Goal: Task Accomplishment & Management: Use online tool/utility

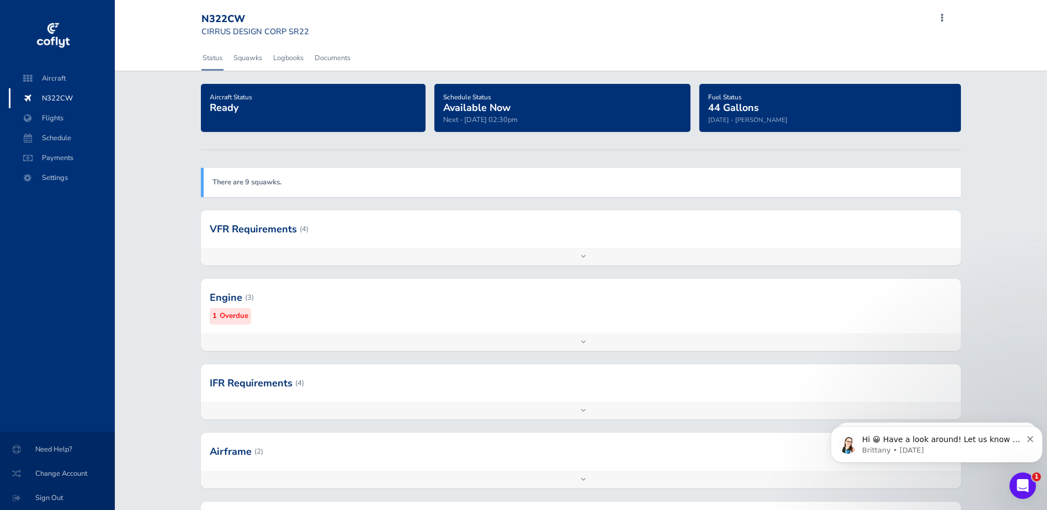
click at [576, 339] on div at bounding box center [581, 342] width 760 height 18
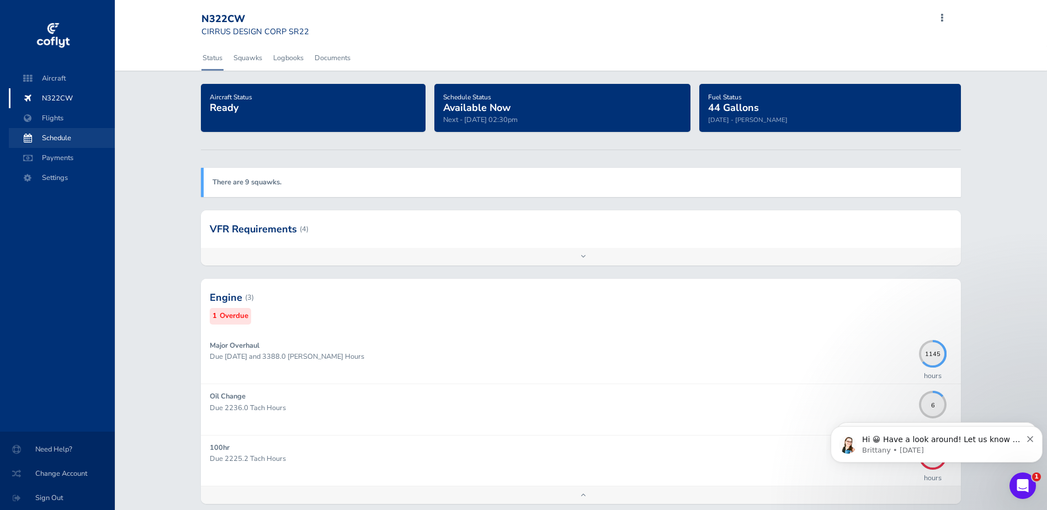
click at [68, 137] on span "Schedule" at bounding box center [62, 138] width 84 height 20
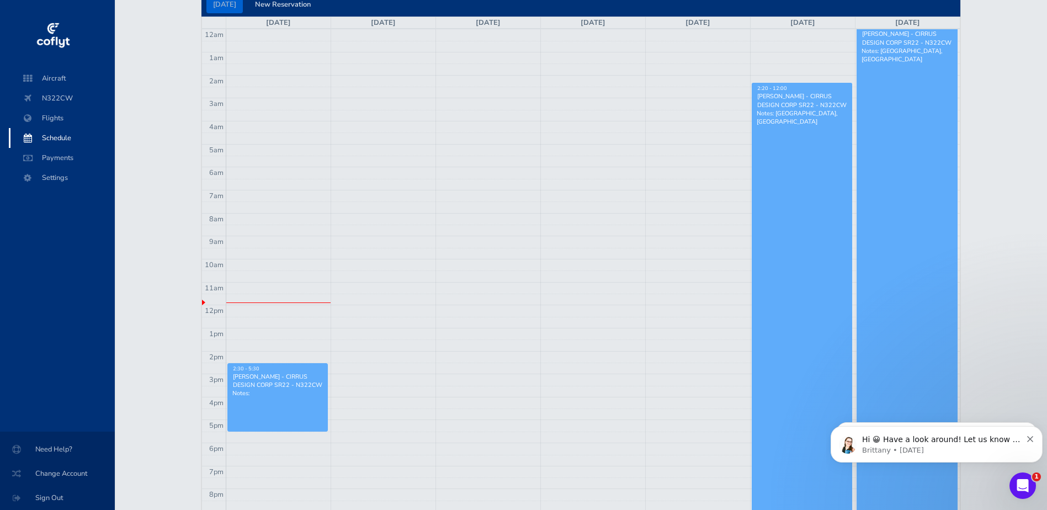
scroll to position [63, 0]
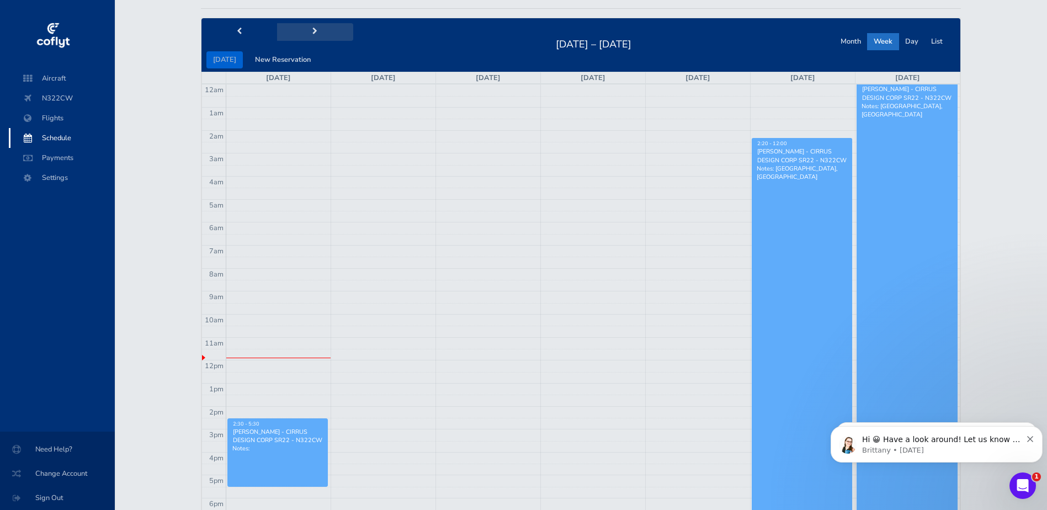
click at [307, 27] on button "next" at bounding box center [315, 31] width 76 height 17
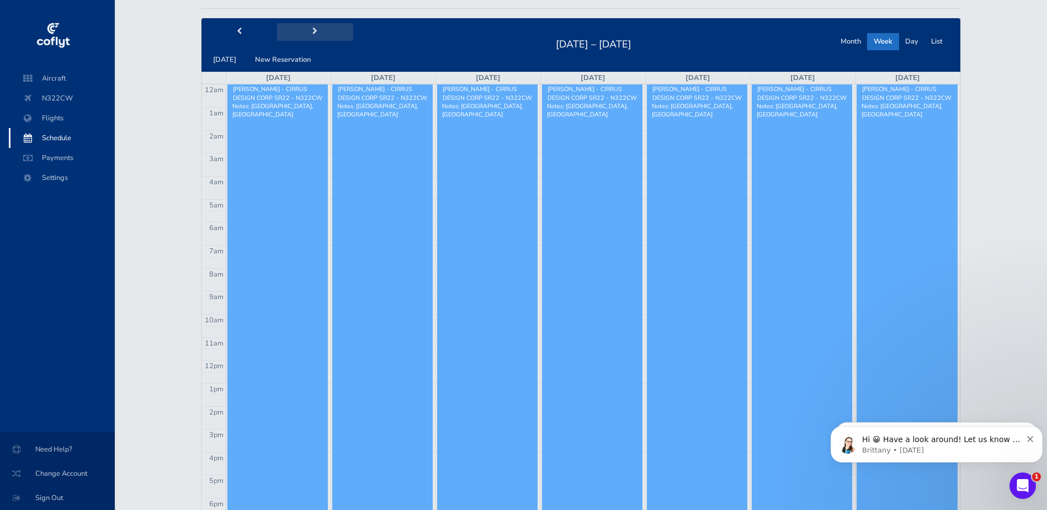
click at [307, 27] on button "next" at bounding box center [315, 31] width 76 height 17
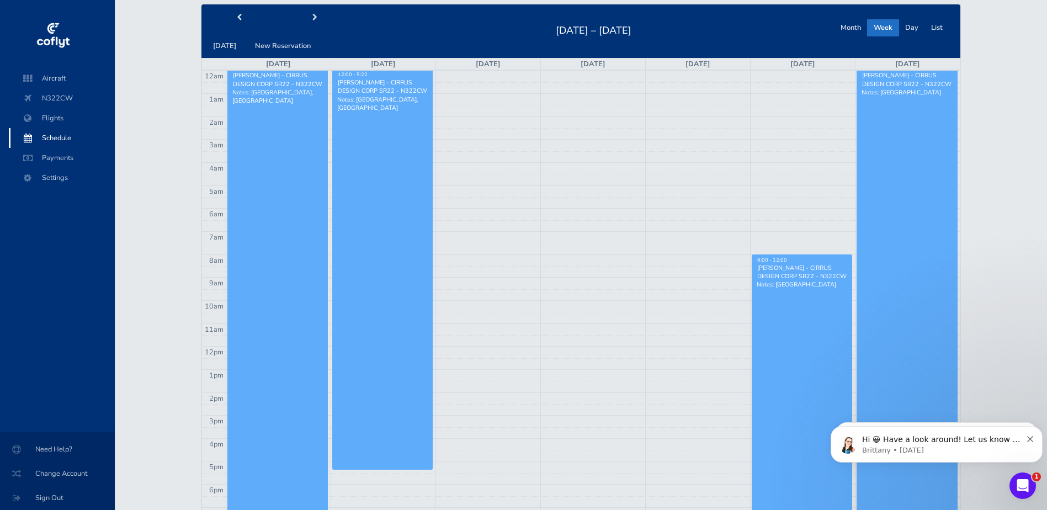
scroll to position [55, 0]
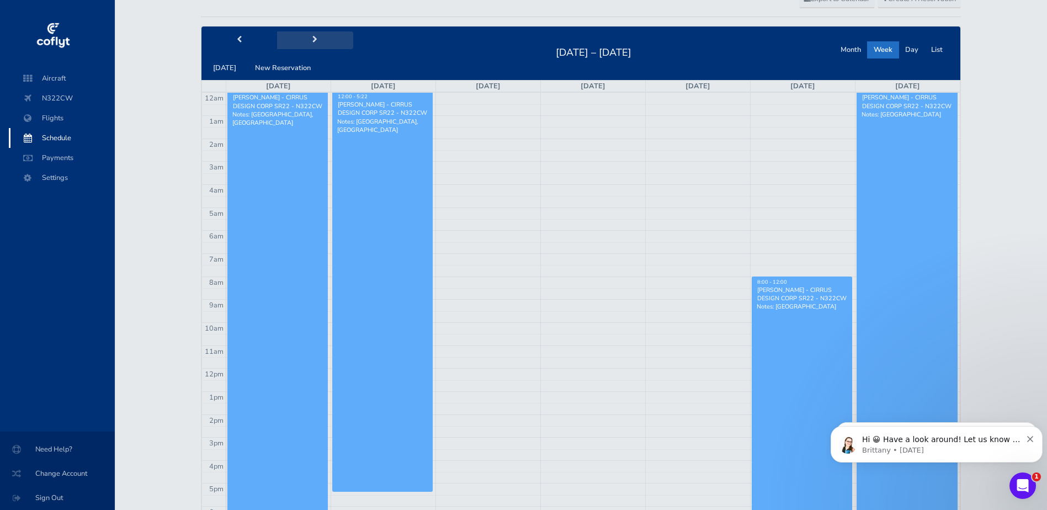
click at [303, 36] on button "next" at bounding box center [315, 39] width 76 height 17
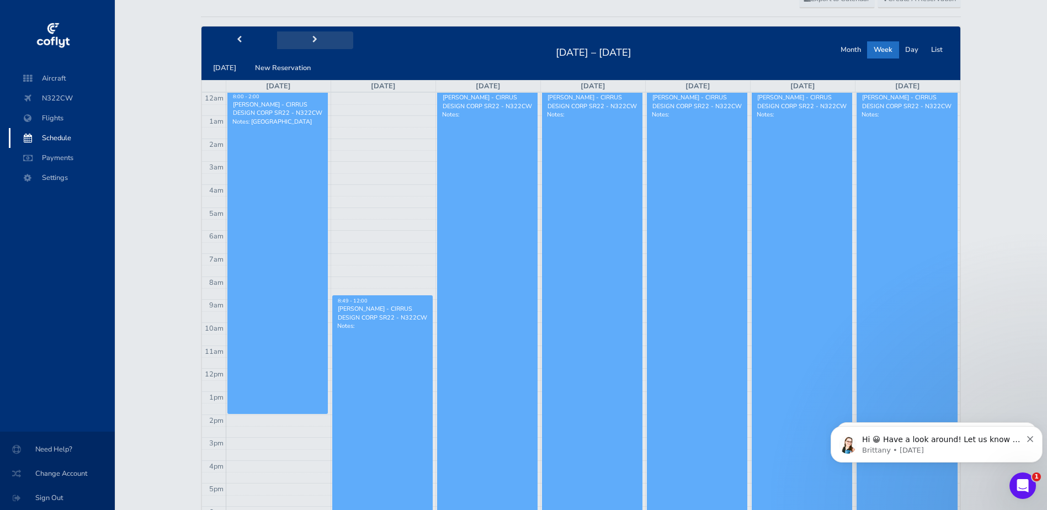
click at [303, 36] on button "next" at bounding box center [315, 39] width 76 height 17
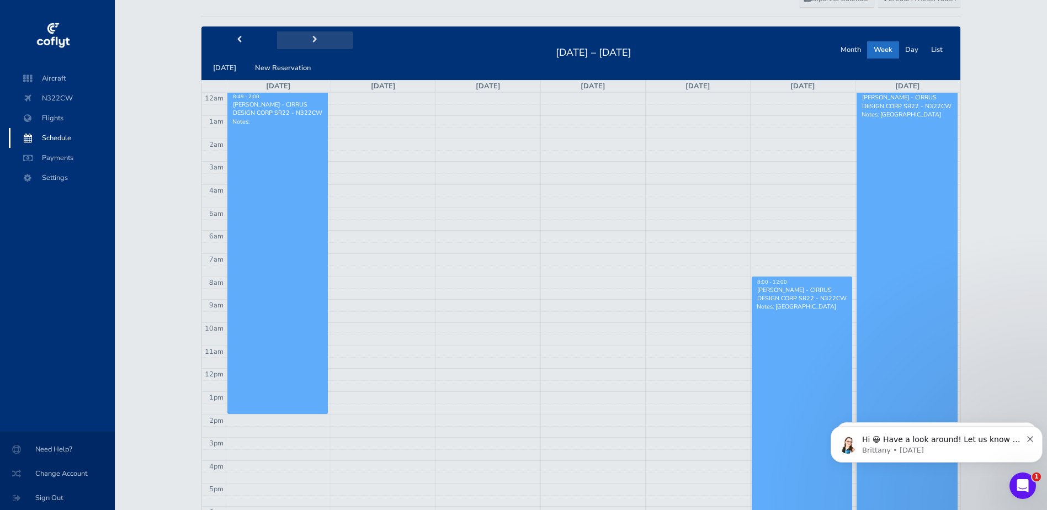
click at [312, 38] on span "next" at bounding box center [314, 39] width 5 height 7
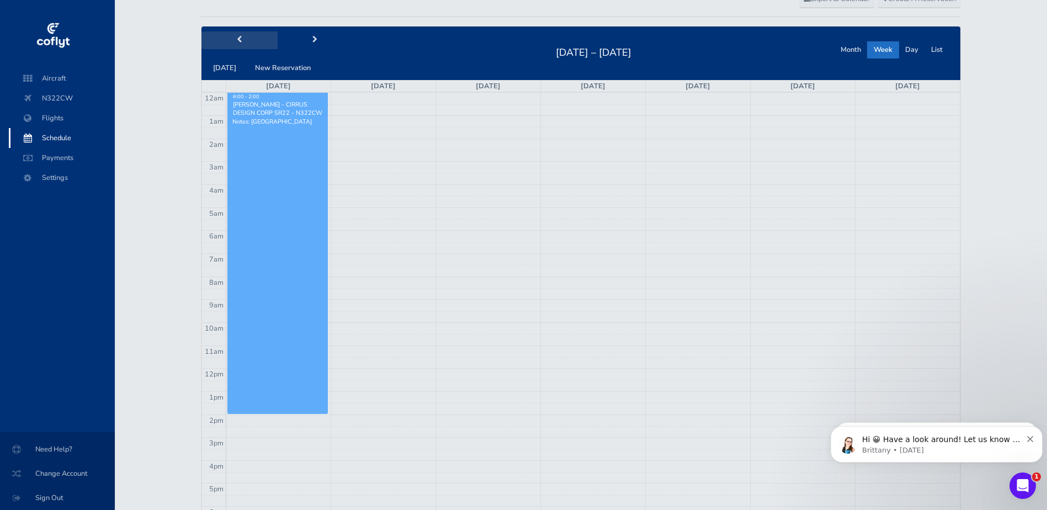
click at [240, 38] on span "prev" at bounding box center [239, 39] width 5 height 7
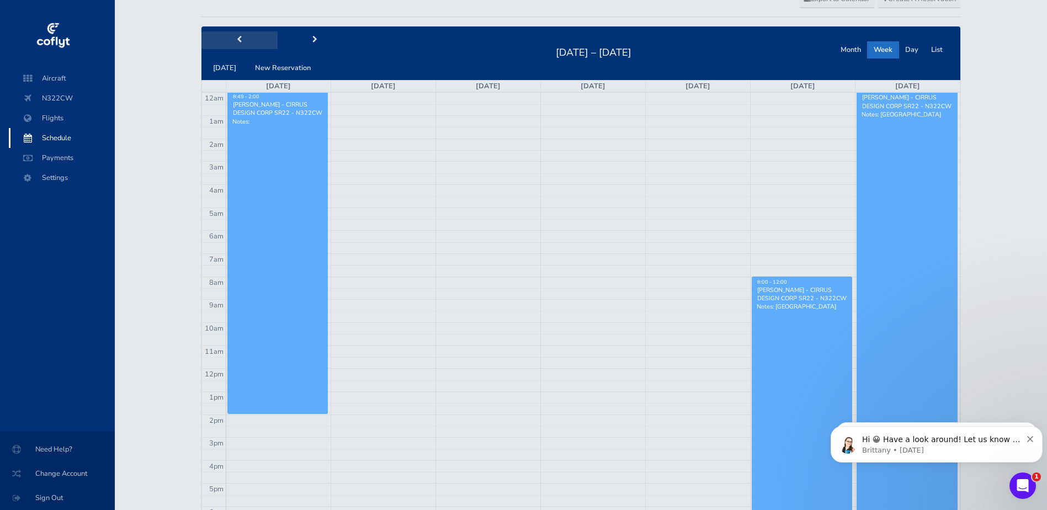
click at [239, 37] on span "prev" at bounding box center [239, 39] width 5 height 7
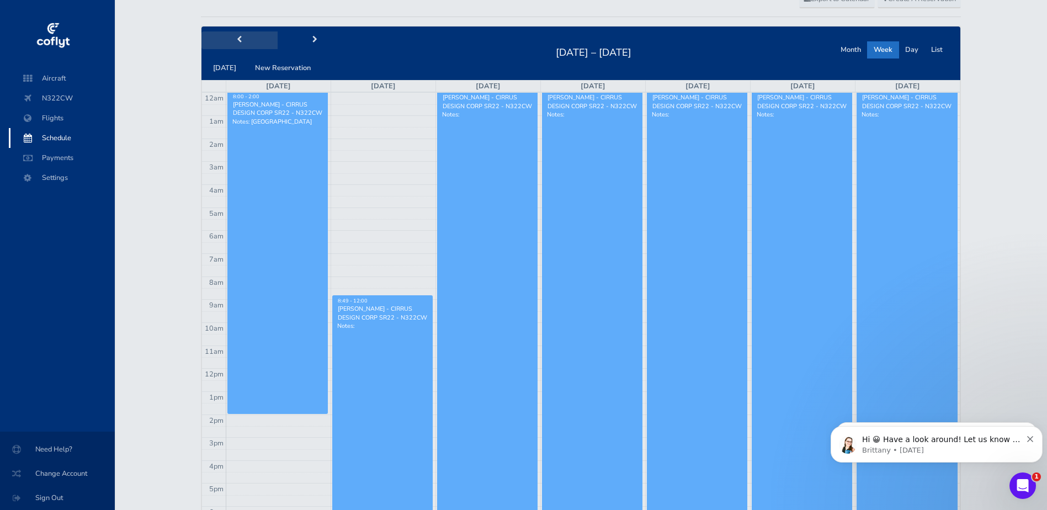
click at [239, 37] on span "prev" at bounding box center [239, 39] width 5 height 7
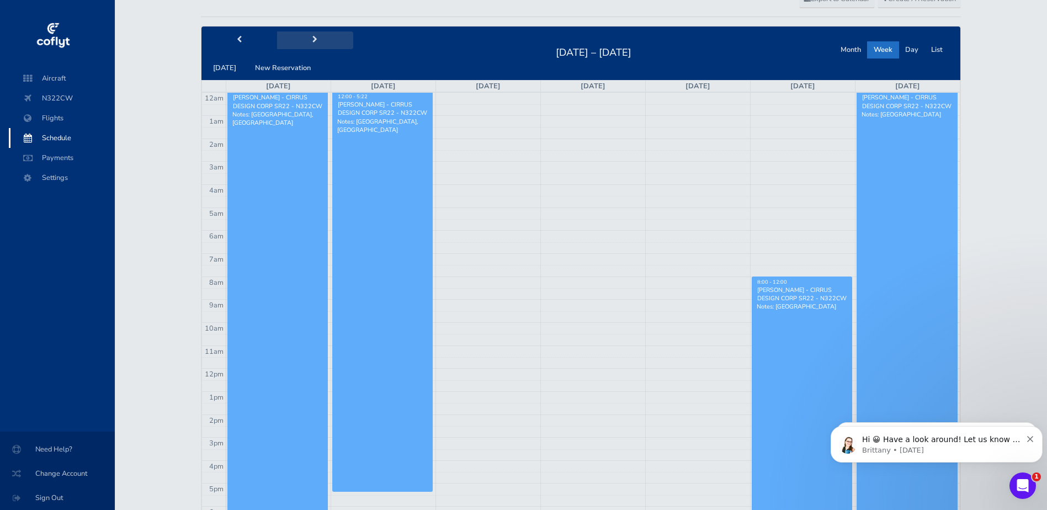
click at [305, 35] on button "next" at bounding box center [315, 39] width 76 height 17
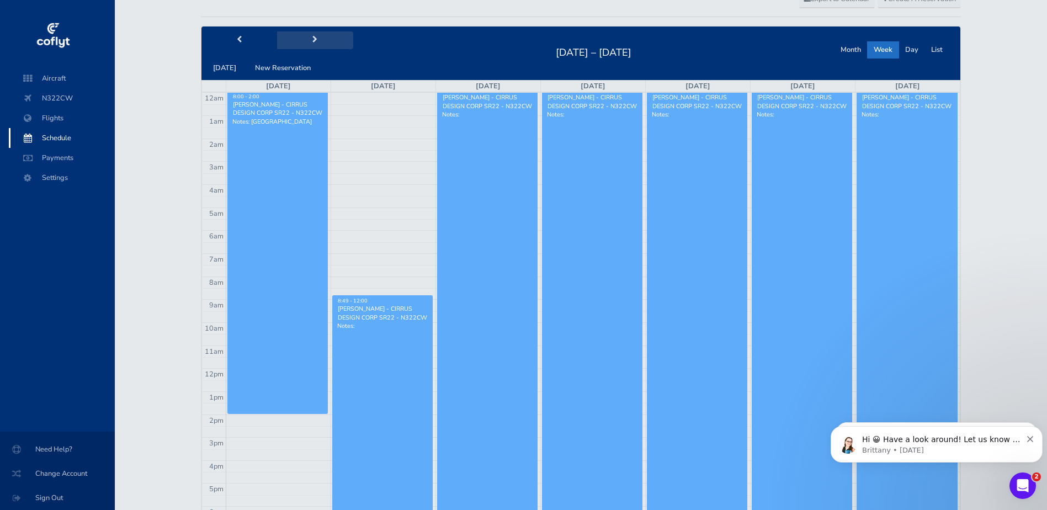
click at [305, 35] on button "next" at bounding box center [315, 39] width 76 height 17
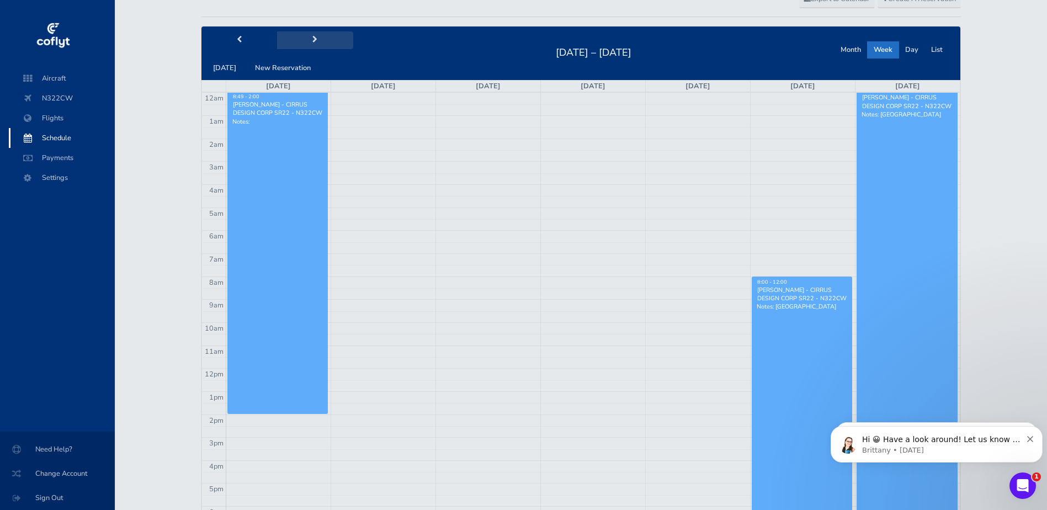
click at [301, 40] on button "next" at bounding box center [315, 39] width 76 height 17
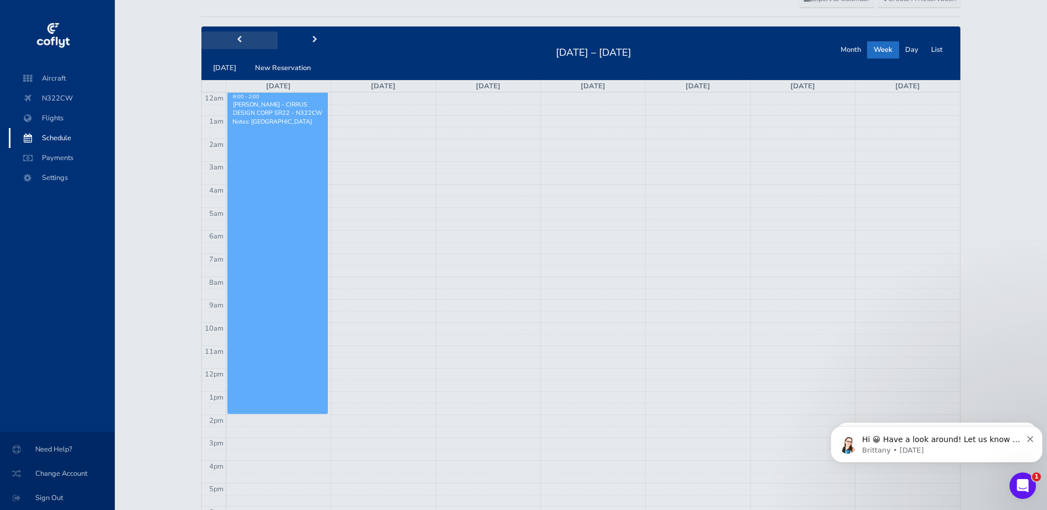
click at [249, 43] on button "prev" at bounding box center [239, 39] width 76 height 17
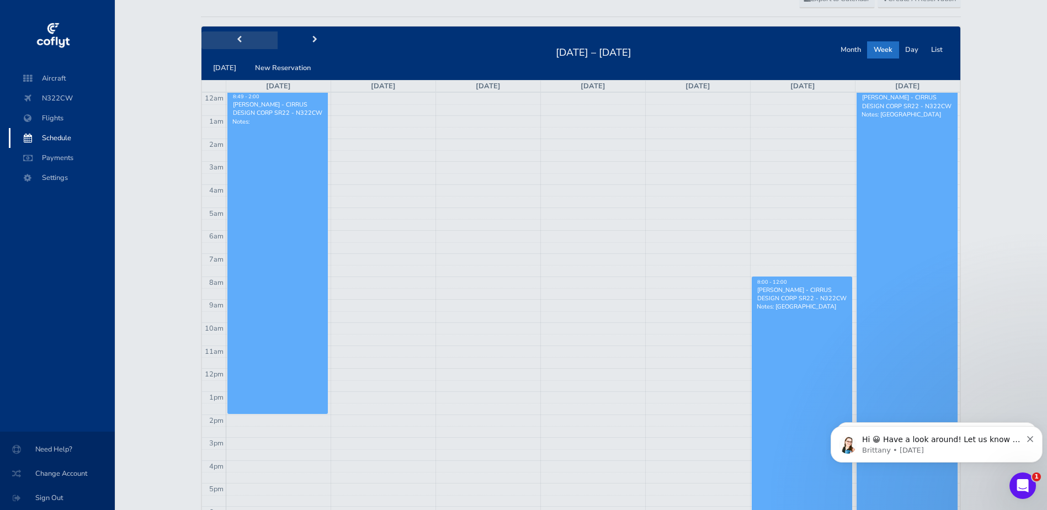
click at [249, 43] on button "prev" at bounding box center [239, 39] width 76 height 17
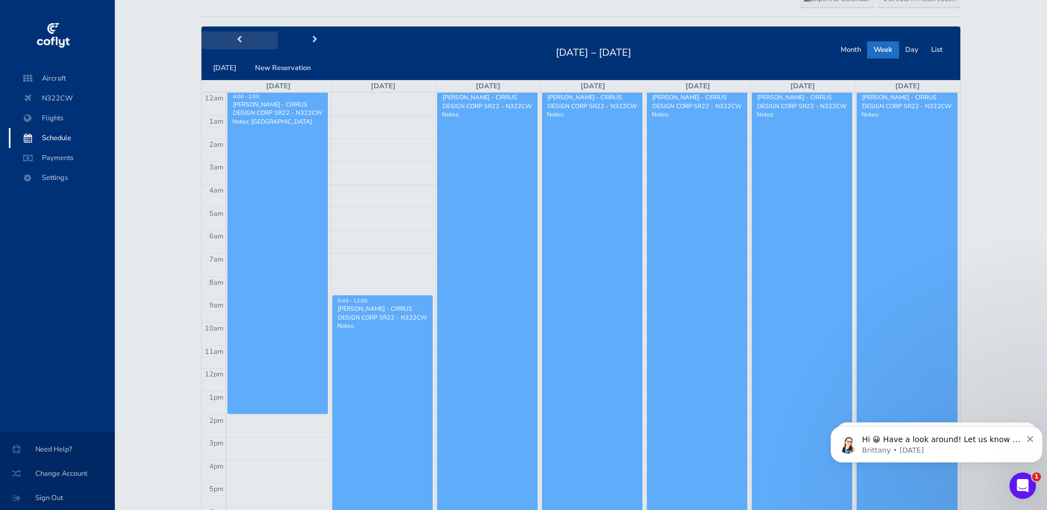
click at [249, 43] on button "prev" at bounding box center [239, 39] width 76 height 17
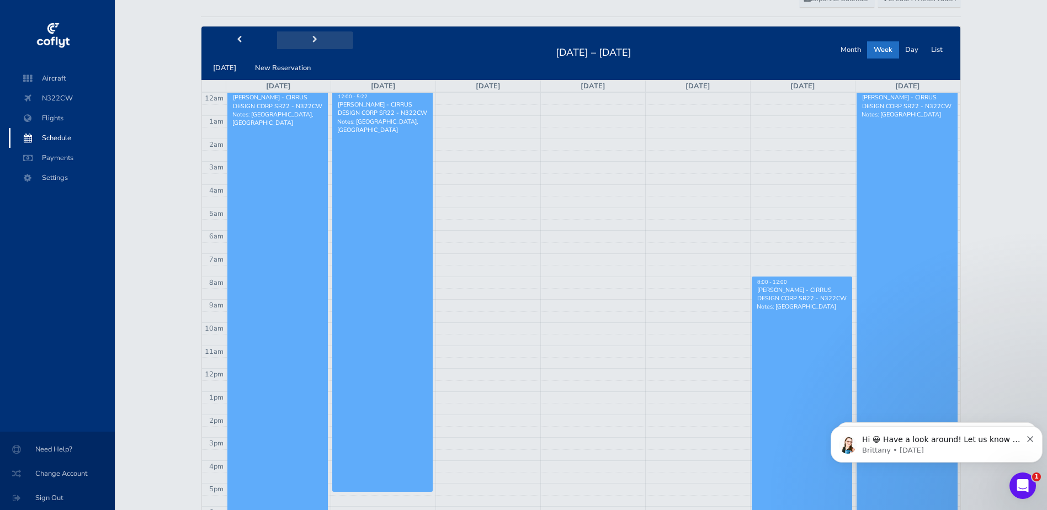
click at [308, 35] on button "next" at bounding box center [315, 39] width 76 height 17
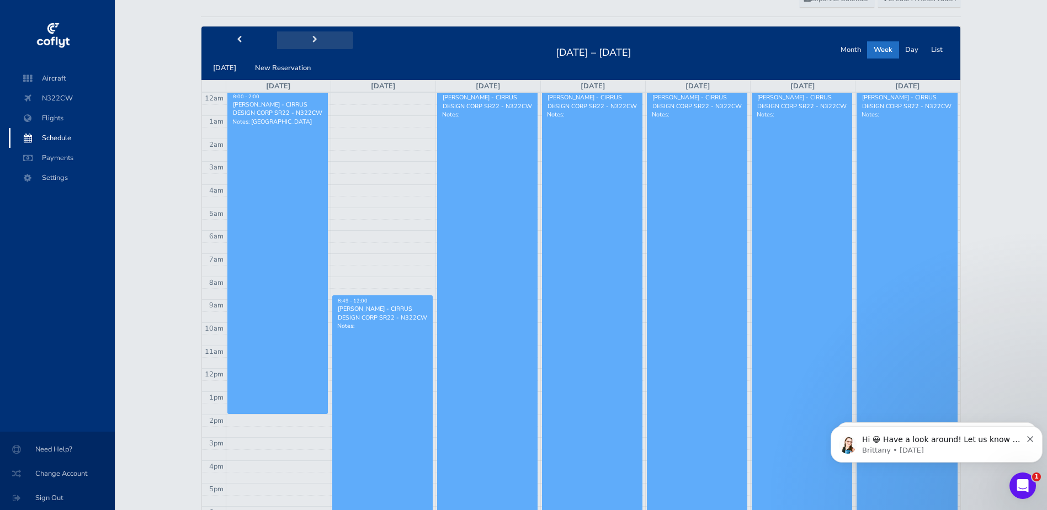
click at [308, 35] on button "next" at bounding box center [315, 39] width 76 height 17
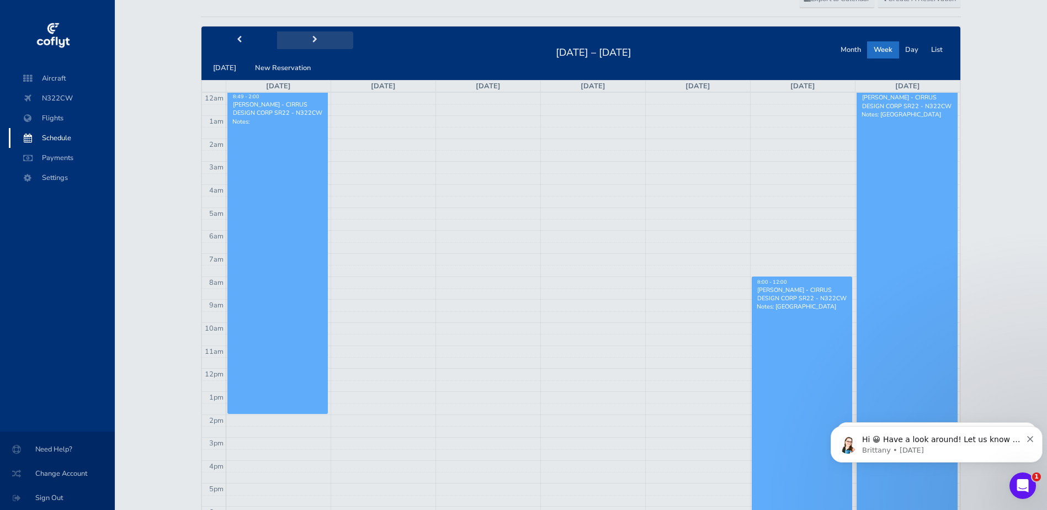
click at [308, 35] on button "next" at bounding box center [315, 39] width 76 height 17
